Goal: Task Accomplishment & Management: Use online tool/utility

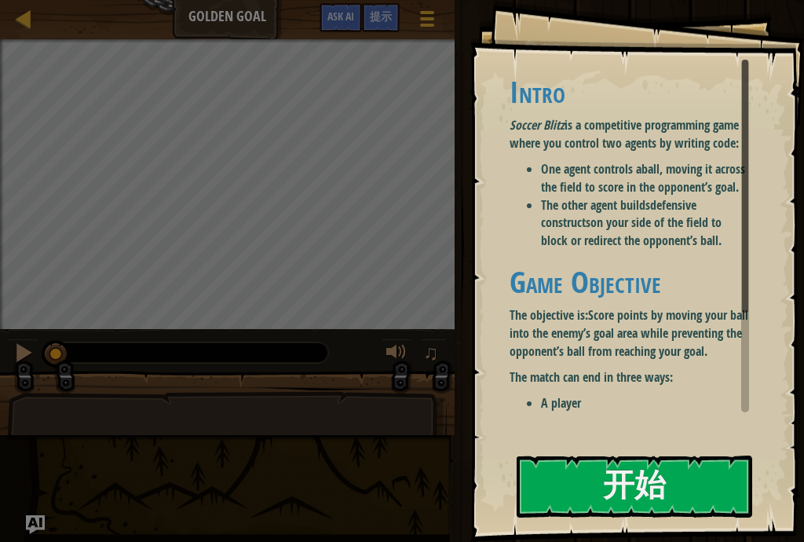
click at [656, 495] on button "开始" at bounding box center [634, 486] width 235 height 62
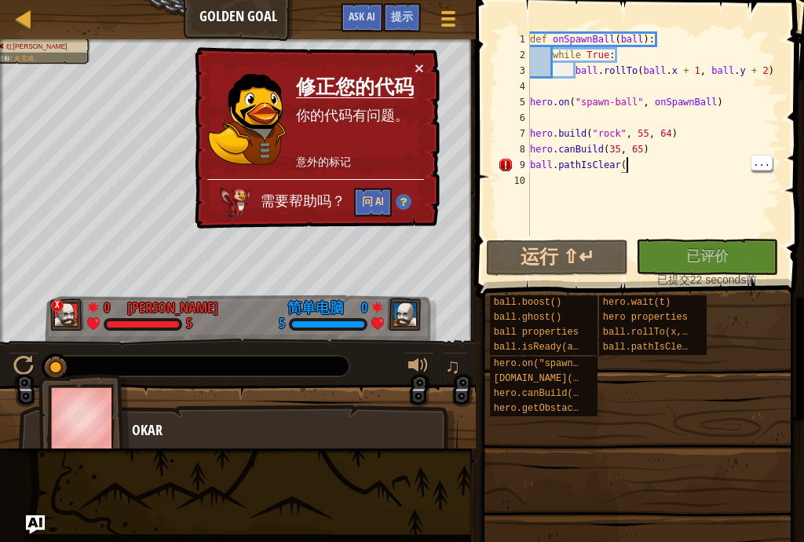
click at [421, 64] on button "×" at bounding box center [418, 68] width 9 height 16
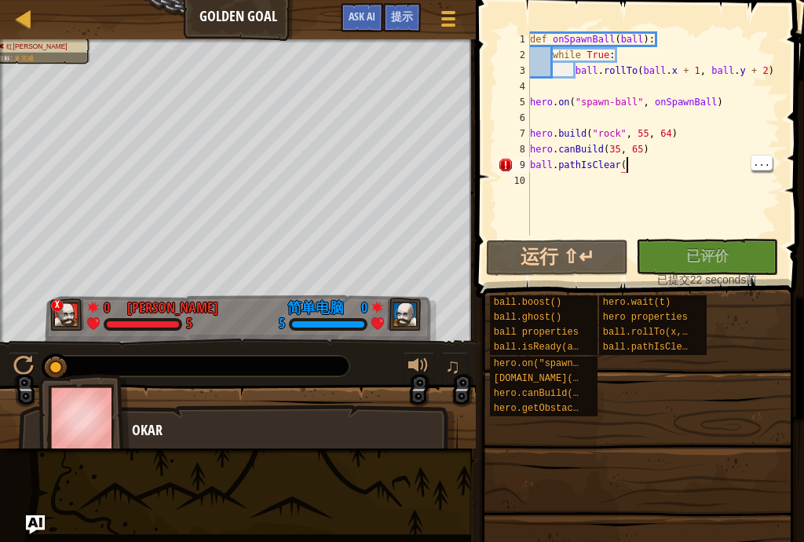
click at [653, 162] on div "def onSpawnBall ( ball ) : while True : ball . rollTo ( ball . x + 1 , ball . y…" at bounding box center [654, 148] width 254 height 235
click at [699, 202] on div "def onSpawnBall ( ball ) : while True : ball . rollTo ( ball . x + 1 , ball . y…" at bounding box center [654, 148] width 254 height 235
click at [479, 67] on span at bounding box center [641, 126] width 341 height 344
click at [487, 63] on span at bounding box center [641, 126] width 341 height 344
click at [15, 25] on div at bounding box center [24, 19] width 20 height 20
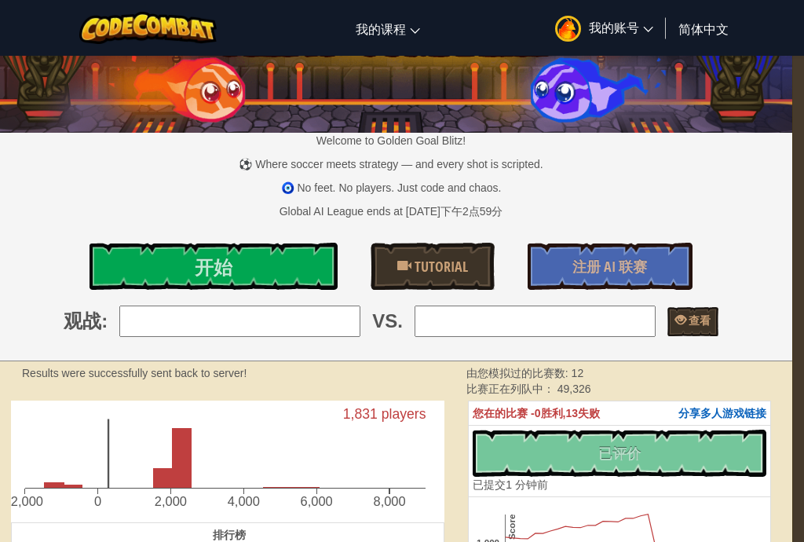
scroll to position [0, 11]
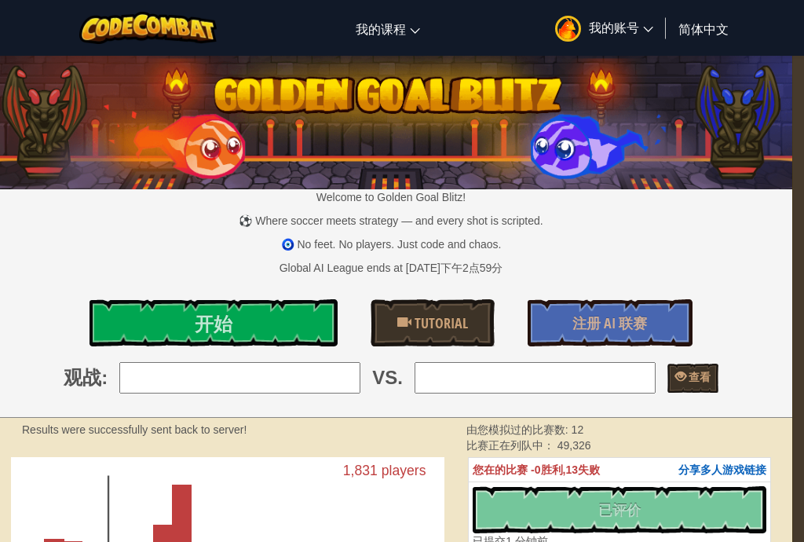
click at [148, 332] on link "开始" at bounding box center [213, 322] width 248 height 47
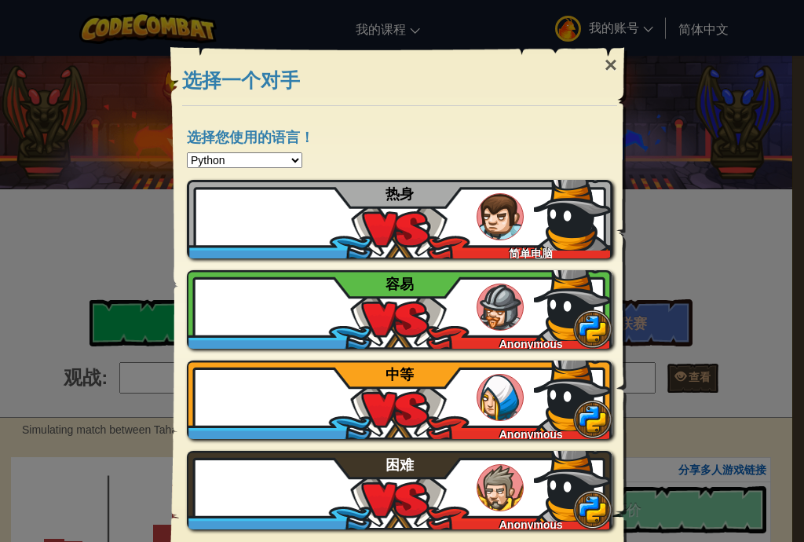
click at [573, 218] on img at bounding box center [573, 211] width 78 height 78
